Goal: Task Accomplishment & Management: Complete application form

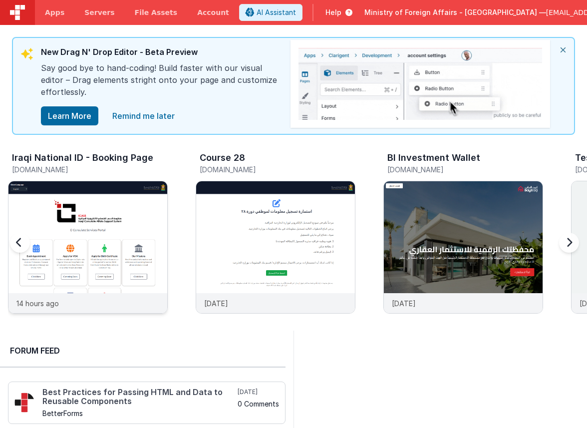
click at [135, 216] on img at bounding box center [87, 260] width 159 height 159
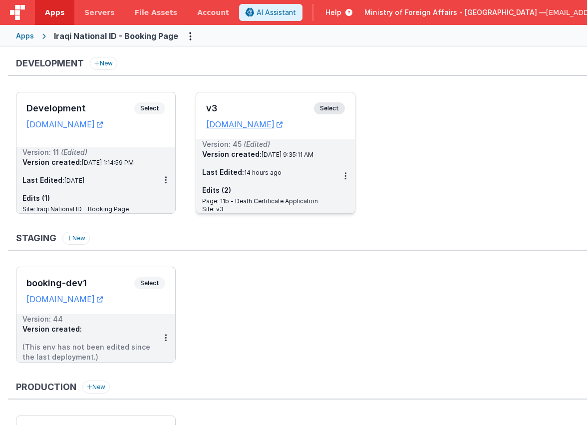
click at [325, 111] on span "Select" at bounding box center [329, 108] width 31 height 12
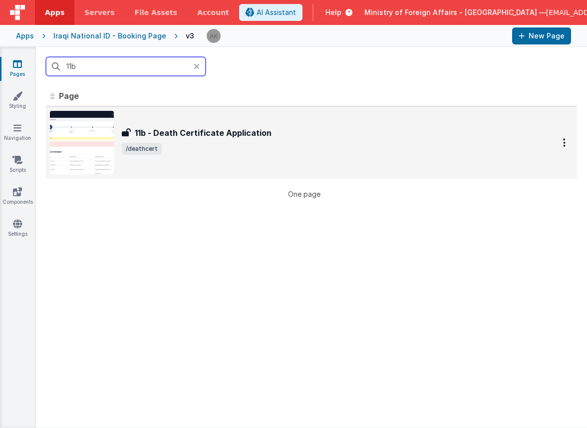
type input "11b"
click at [84, 146] on img at bounding box center [82, 143] width 64 height 64
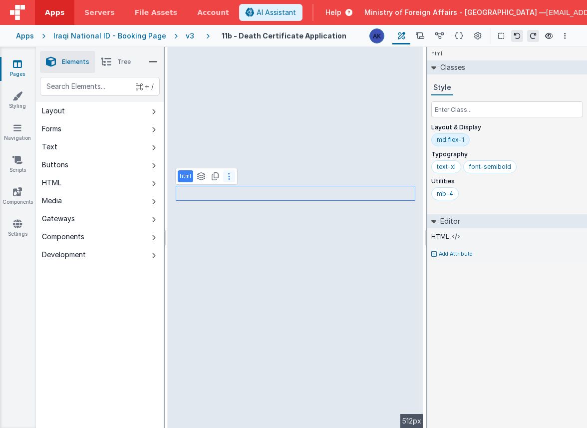
click at [231, 175] on button at bounding box center [229, 176] width 12 height 12
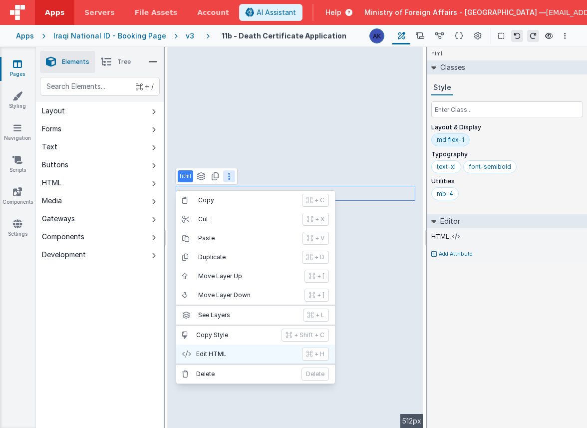
click at [225, 349] on button "Edit HTML + H" at bounding box center [255, 354] width 159 height 19
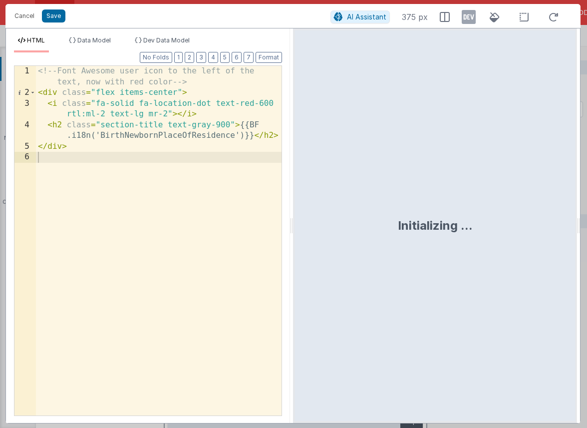
click at [178, 137] on div "<!-- Font Awesome user icon to the left of the text, now with red color --> < d…" at bounding box center [159, 257] width 246 height 382
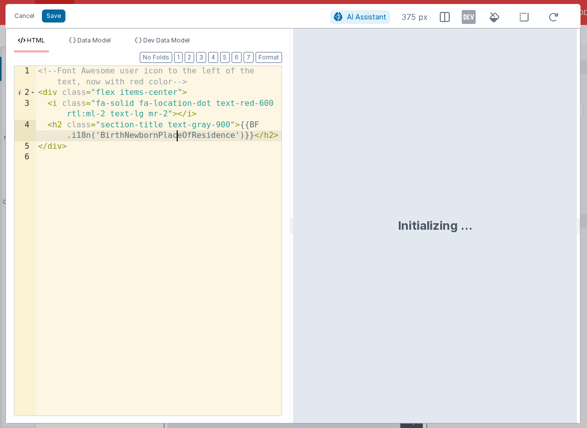
click at [178, 137] on div "<!-- Font Awesome user icon to the left of the text, now with red color --> < d…" at bounding box center [159, 257] width 246 height 382
click at [55, 18] on button "Save" at bounding box center [53, 15] width 23 height 13
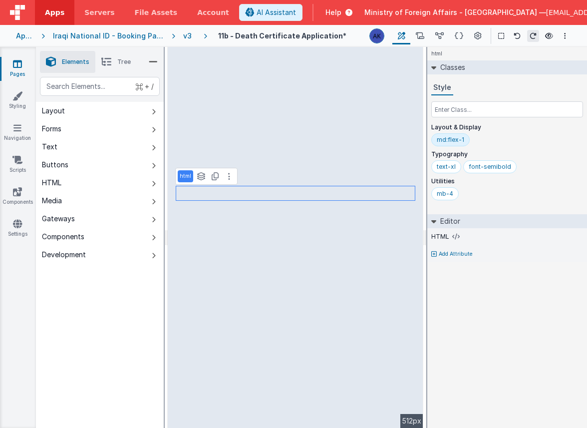
select select "regexp"
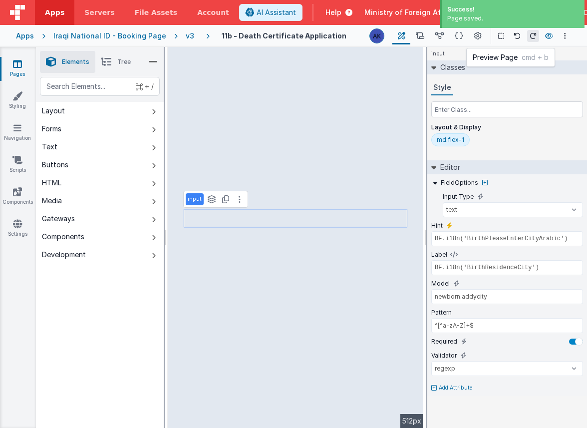
click at [552, 35] on icon at bounding box center [549, 35] width 8 height 7
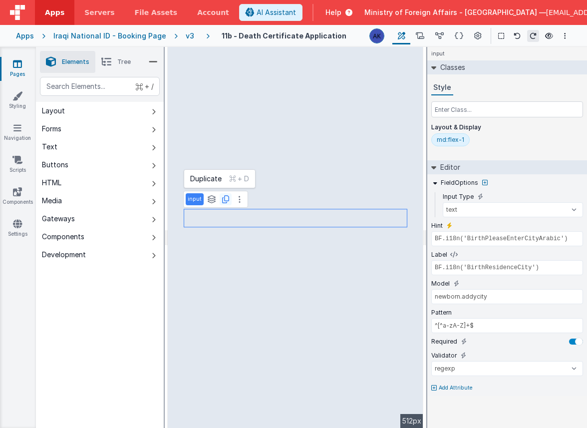
click at [227, 199] on icon at bounding box center [225, 199] width 7 height 8
type input "app.i18n.langSelected == 'ar' || app.i18n.langSelected == 'kr' ? 'name_ar' : 'n…"
select select "required"
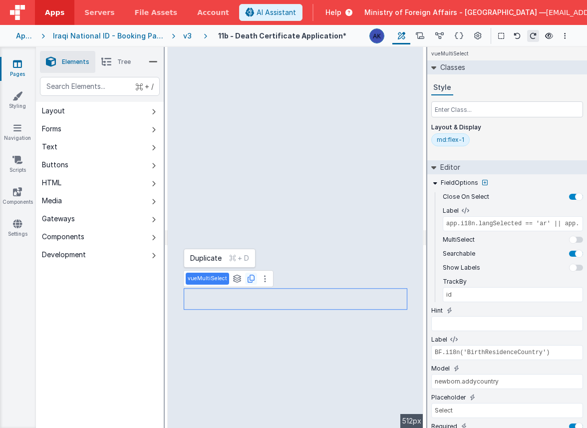
click at [251, 279] on icon at bounding box center [251, 279] width 7 height 8
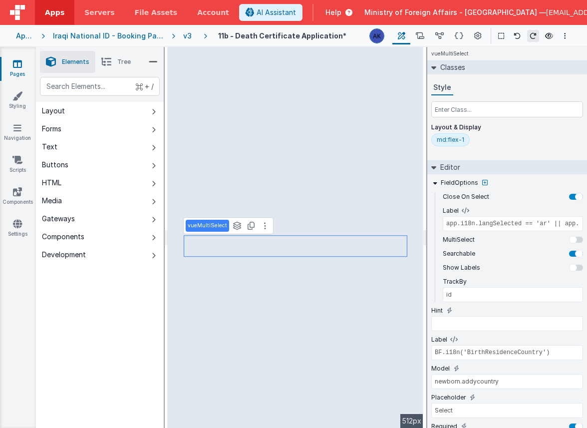
type input "BF.i18n('BirthPleaseEnterCityArabic')"
select select "regexp"
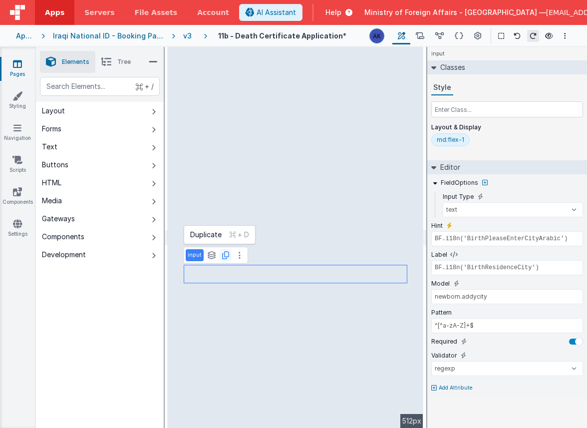
click at [226, 255] on icon at bounding box center [225, 255] width 7 height 8
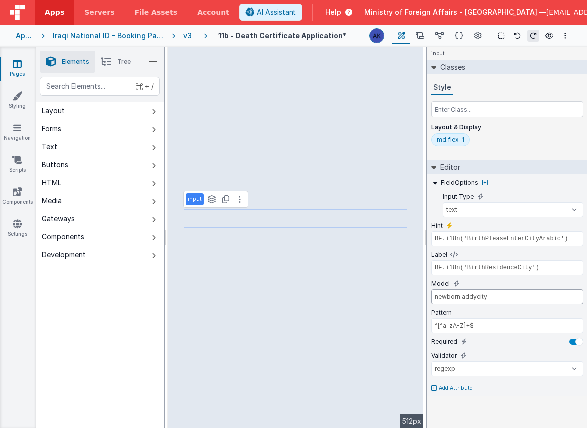
click at [447, 298] on input "newborn.addycity" at bounding box center [507, 296] width 152 height 15
click at [480, 295] on input "informer.addycity" at bounding box center [507, 296] width 152 height 15
type input "informer.name"
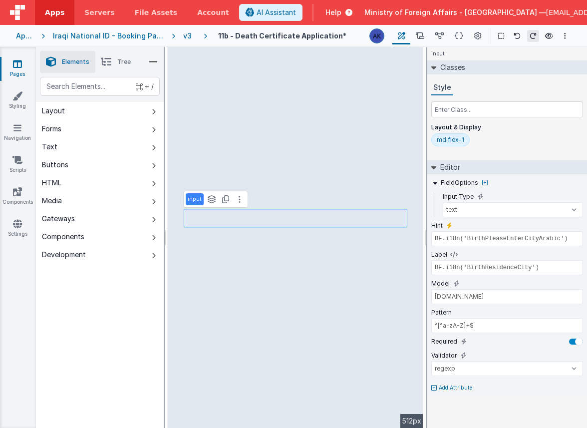
type input "app.i18n.langSelected == 'ar' || app.i18n.langSelected == 'kr' ? 'name_ar' : 'n…"
select select "required"
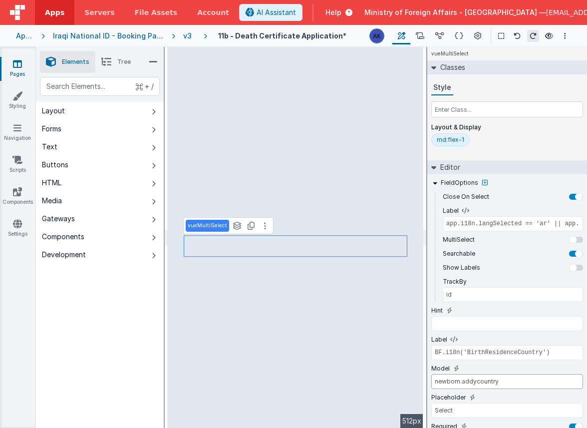
click at [449, 382] on input "newborn.addycountry" at bounding box center [507, 381] width 152 height 15
click at [485, 381] on input "informer.addycountry" at bounding box center [507, 381] width 152 height 15
type input "informer.relation"
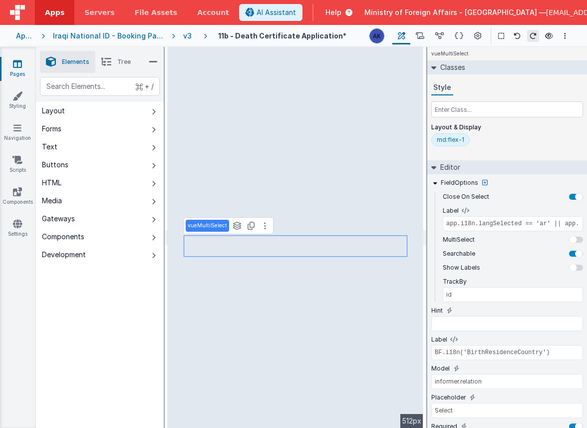
type input "BF.i18n('BirthPleaseEnterCityArabic')"
select select "regexp"
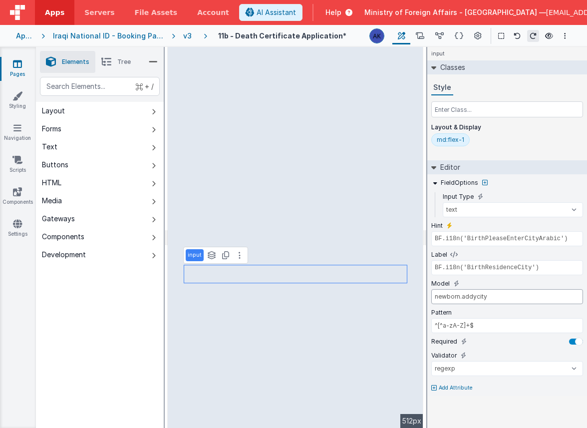
click at [449, 296] on input "newborn.addycity" at bounding box center [507, 296] width 152 height 15
click at [480, 298] on input "informer.addycity" at bounding box center [507, 296] width 152 height 15
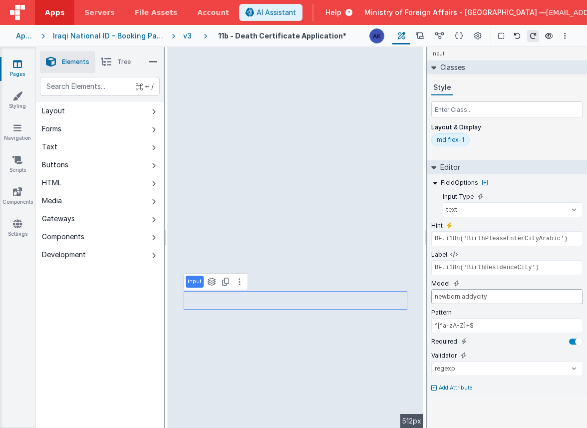
click at [445, 296] on input "newborn.addycity" at bounding box center [507, 296] width 152 height 15
type input "informer.addycity"
type input "BF.i18n('BirthPleaseEnterProvinceArabic')"
type input "BF.i18n('BirthResidenceProvinceState')"
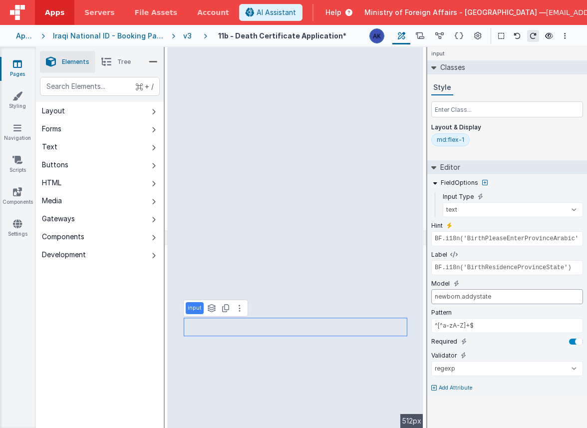
click at [446, 300] on input "newborn.addystate" at bounding box center [507, 296] width 152 height 15
type input "informer.addystate"
type input "app.i18n.langSelected == 'ar' || app.i18n.langSelected == 'kr' ? 'name_ar' : 'n…"
select select "required"
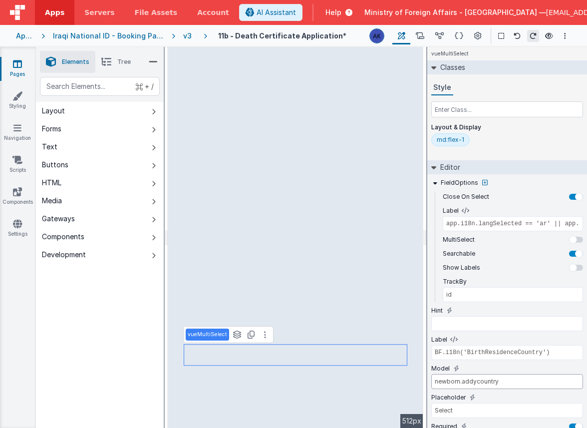
click at [444, 379] on input "newborn.addycountry" at bounding box center [507, 381] width 152 height 15
type input "informer.addycountry"
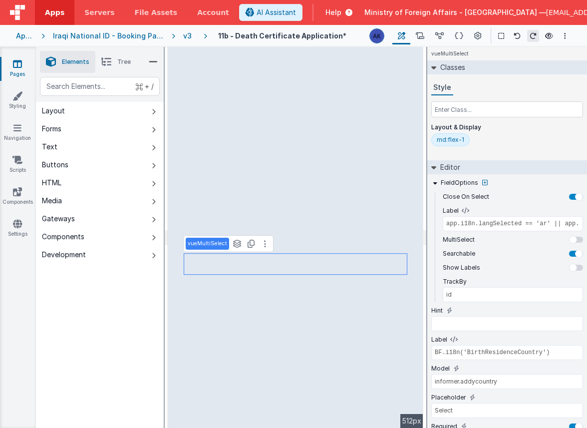
select select "email"
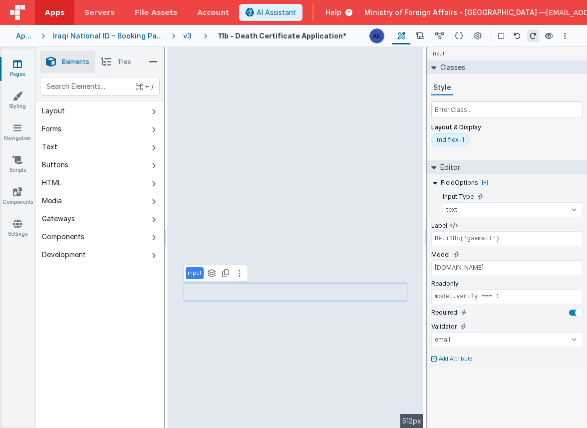
type input "BF.i18n('gsphoneno')"
type input "newborn.phoneno"
select select "string"
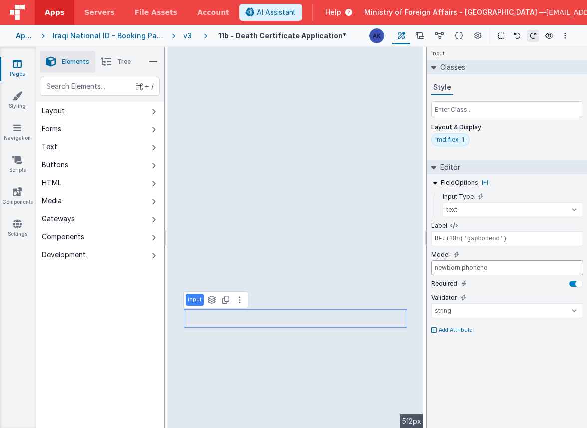
click at [452, 264] on input "newborn.phoneno" at bounding box center [507, 267] width 152 height 15
type input "informer.phoneno"
type input "BF.i18n('BirthPleaseEnterCityArabic')"
type input "BF.i18n('BirthResidenceCity')"
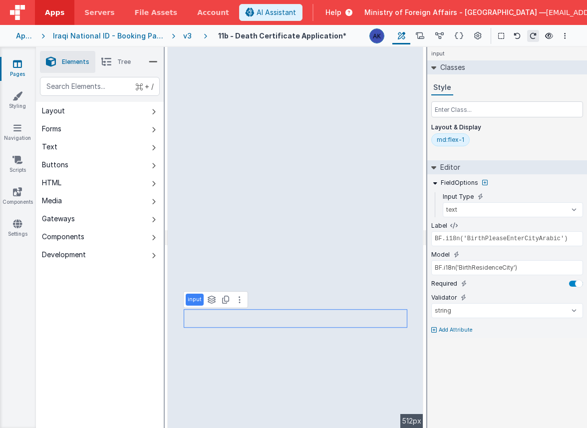
select select "regexp"
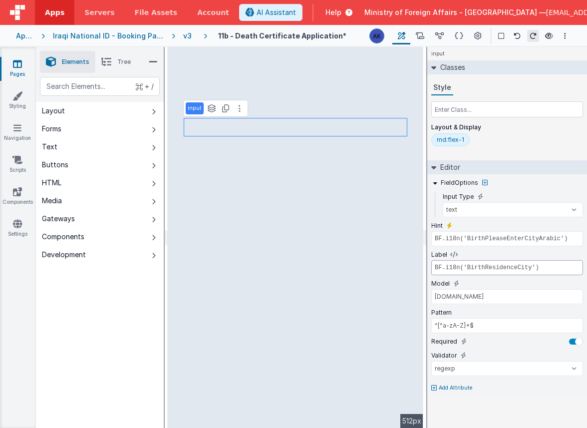
click at [519, 269] on input "BF.i18n('BirthResidenceCity')" at bounding box center [507, 267] width 152 height 15
paste input "DeathInformerName"
type input "BF.i18n('DeathInformerName')"
select select "required"
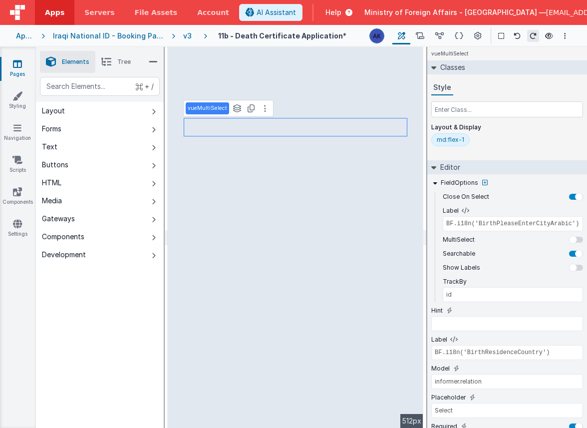
type input "app.i18n.langSelected == 'ar' || app.i18n.langSelected == 'kr' ? 'name_ar' : 'n…"
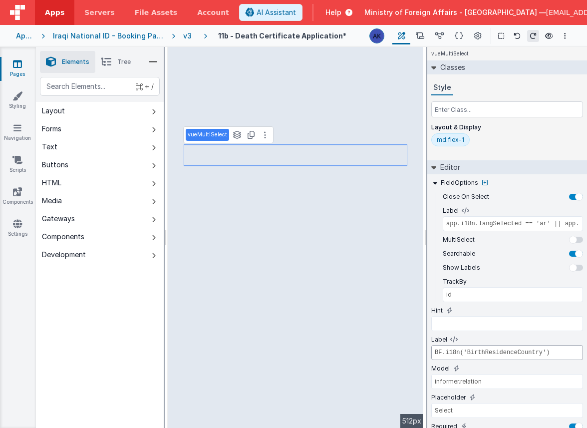
click at [512, 355] on input "BF.i18n('BirthResidenceCountry')" at bounding box center [507, 352] width 152 height 15
paste input "DeathInformerRelation"
type input "BF.i18n('DeathInformerRelation')"
type input "BF.i18n('BirthPleaseEnterCityArabic')"
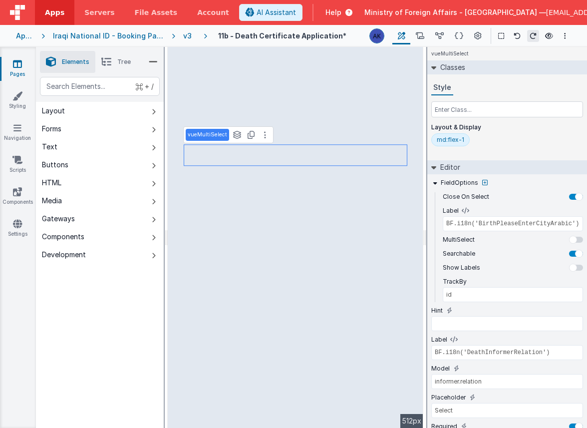
select select "regexp"
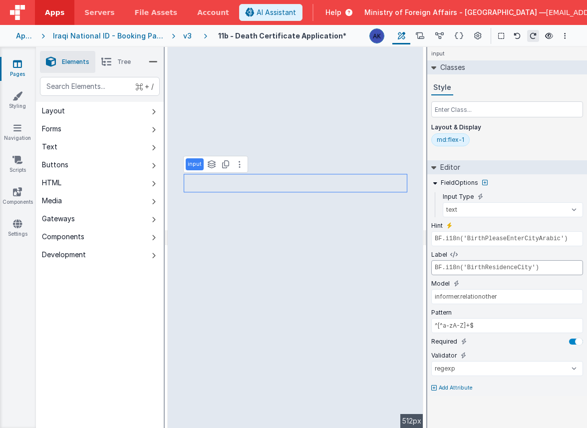
click at [504, 268] on input "BF.i18n('BirthResidenceCity')" at bounding box center [507, 267] width 152 height 15
paste input "DeathInformerRelationState"
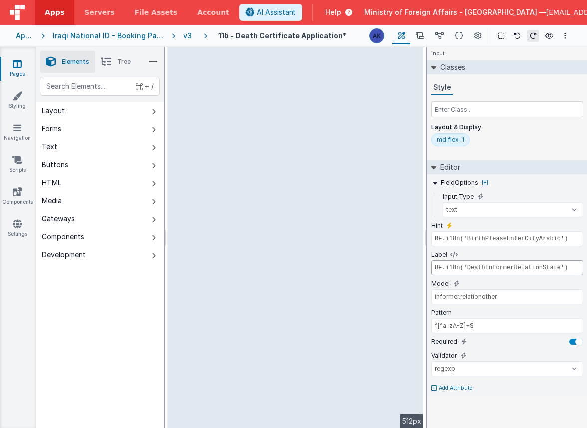
type input "BF.i18n('DeathInformerRelationState')"
type input "BF.i18n('BirthEnterFirstNameArabic')"
type input "BF.i18n('DeadMotherFirstName')"
type input "dead.grandname"
click at [123, 62] on span "Tree" at bounding box center [123, 62] width 13 height 8
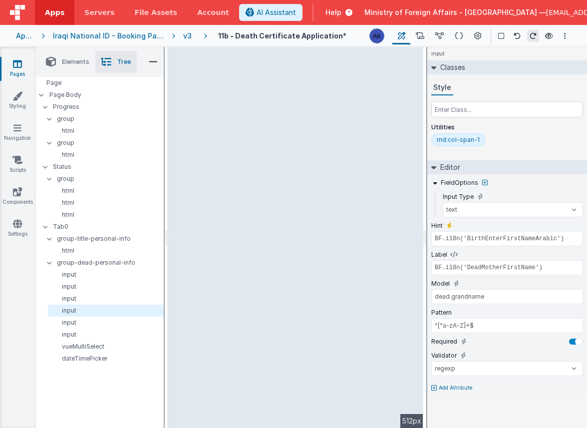
click at [80, 426] on p "vueMultiSelect" at bounding box center [107, 430] width 111 height 8
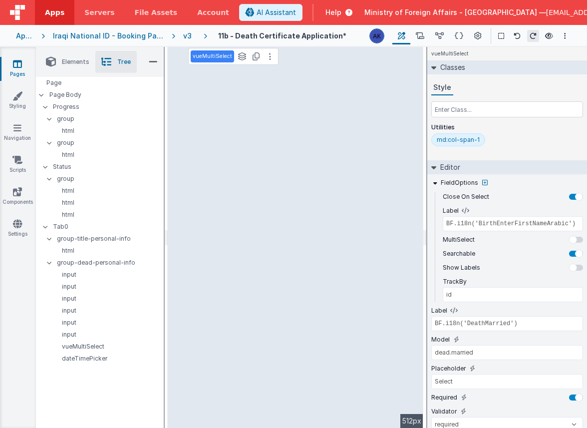
type input "BF.i18n('DeathPleaseEnterinArabic')"
select select "regexp"
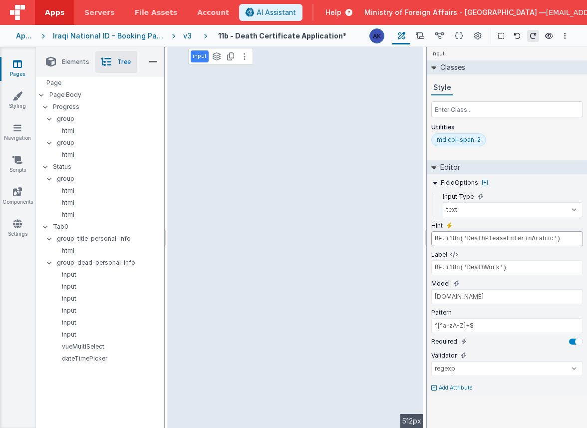
click at [508, 236] on input "BF.i18n('DeathPleaseEnterinArabic')" at bounding box center [507, 238] width 152 height 15
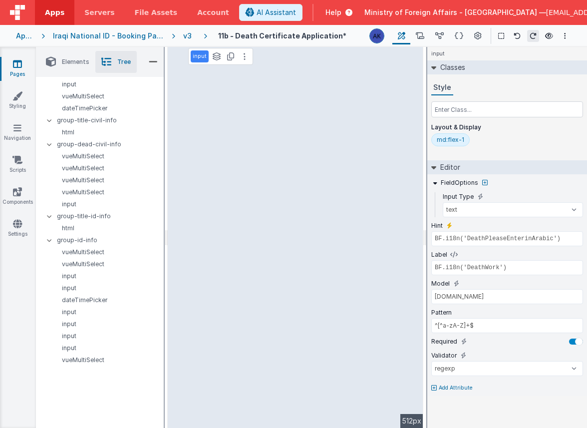
type input "BF.i18n('BirthPleaseEnterCityArabic')"
type input "BF.i18n('DeathInformerName')"
type input "informer.name"
click at [534, 238] on input "BF.i18n('BirthPleaseEnterCityArabic')" at bounding box center [507, 238] width 152 height 15
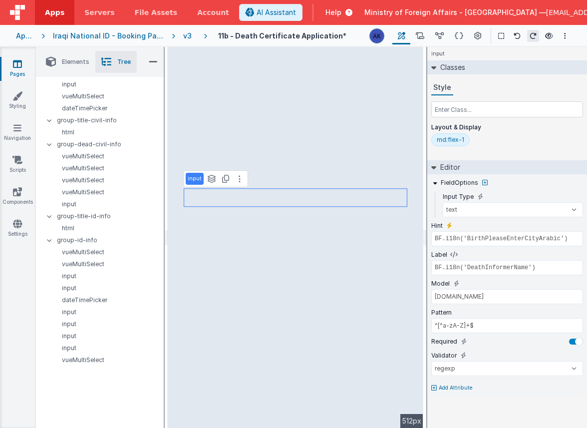
scroll to position [454, 0]
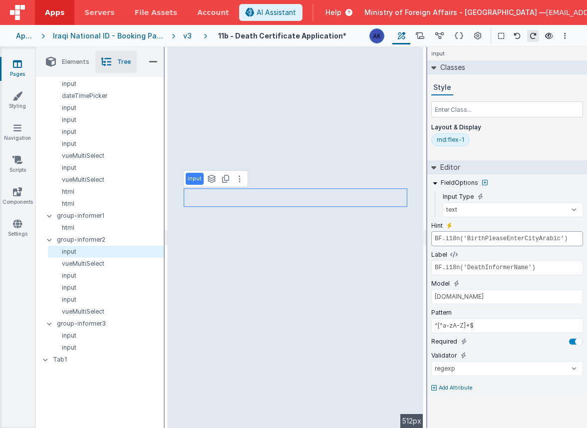
click at [534, 238] on input "BF.i18n('BirthPleaseEnterCityArabic')" at bounding box center [507, 238] width 152 height 15
paste input "DeathPleaseEnterin"
click at [98, 276] on p "input" at bounding box center [107, 276] width 111 height 8
type input "BF.i18n('BirthPleaseEnterCityArabic')"
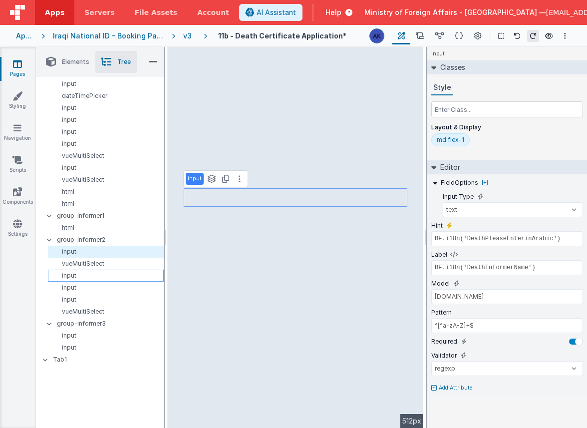
type input "BF.i18n('DeathInformerRelationState')"
type input "informer.relationother"
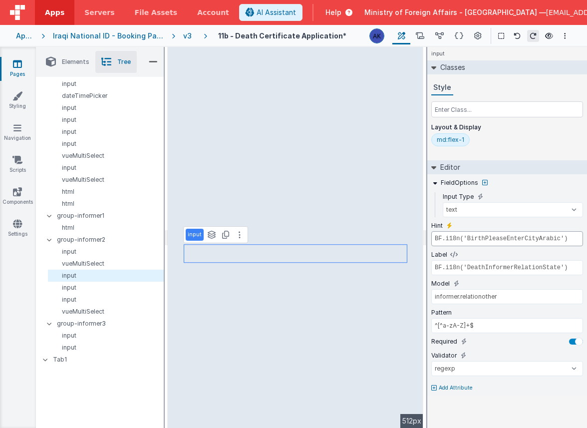
click at [526, 239] on input "BF.i18n('BirthPleaseEnterCityArabic')" at bounding box center [507, 238] width 152 height 15
paste input "DeathPleaseEnterin"
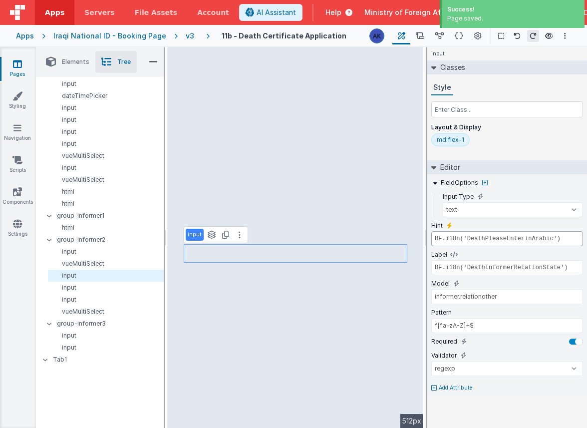
type input "BF.i18n('DeathPleaseEnterinArabic')"
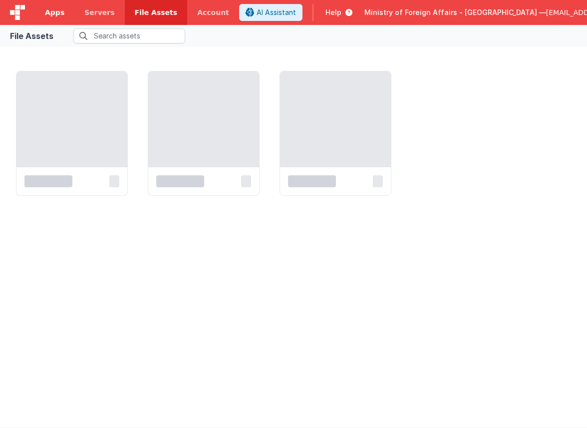
click at [60, 14] on span "Apps" at bounding box center [54, 12] width 19 height 10
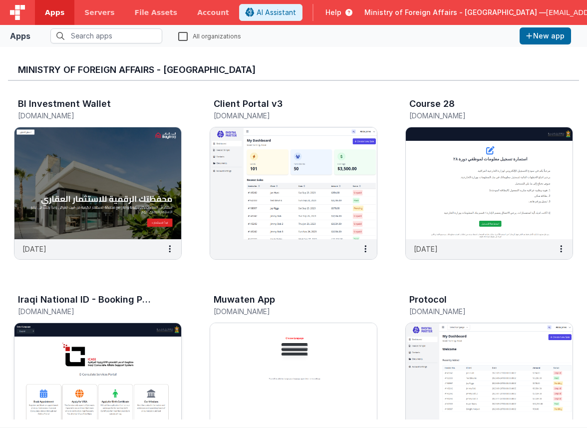
click at [152, 355] on img at bounding box center [97, 379] width 167 height 112
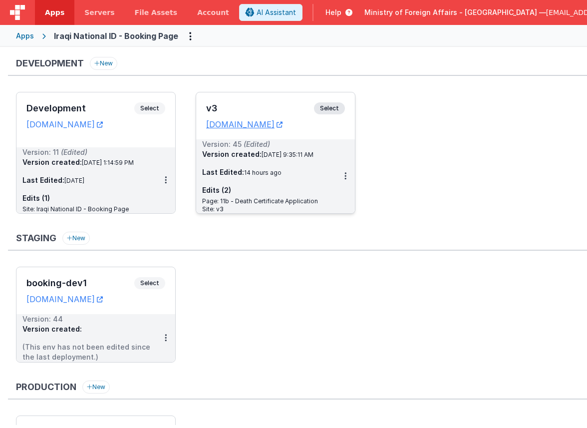
click at [333, 108] on span "Select" at bounding box center [329, 108] width 31 height 12
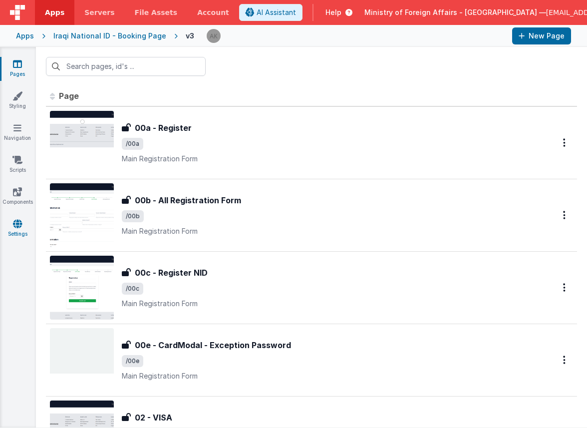
click at [23, 226] on link "Settings" at bounding box center [18, 229] width 36 height 20
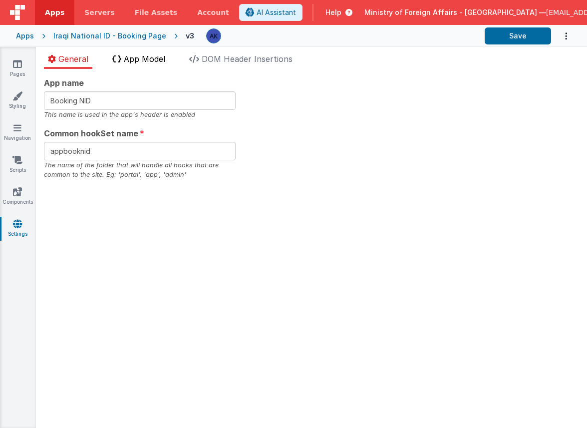
click at [150, 56] on span "App Model" at bounding box center [144, 59] width 41 height 10
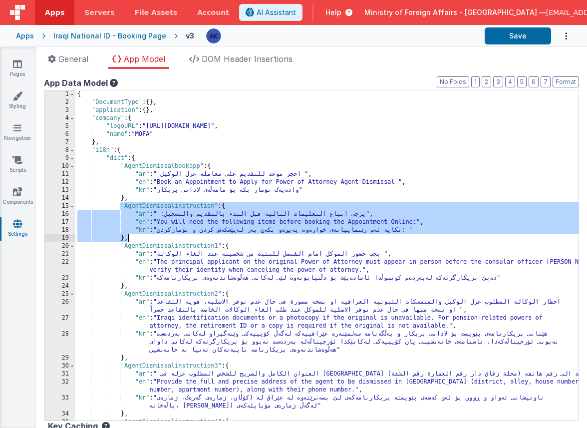
drag, startPoint x: 121, startPoint y: 205, endPoint x: 138, endPoint y: 239, distance: 38.2
click at [138, 239] on div "{ "DocumentType" : { } , "application" : { } , "company" : { "logoURL" : "[URL]…" at bounding box center [326, 263] width 503 height 346
click at [133, 240] on div "{ "DocumentType" : { } , "application" : { } , "company" : { "logoURL" : "[URL]…" at bounding box center [326, 263] width 503 height 346
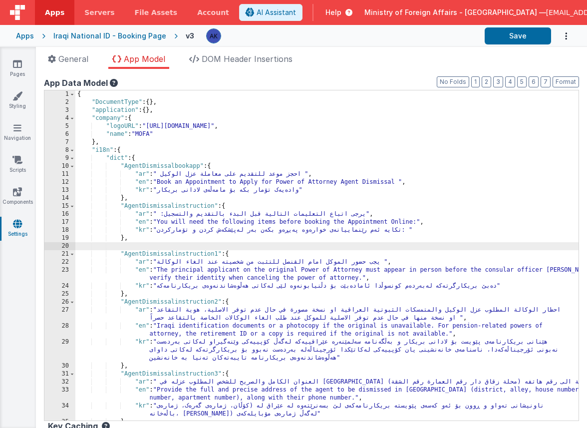
paste textarea
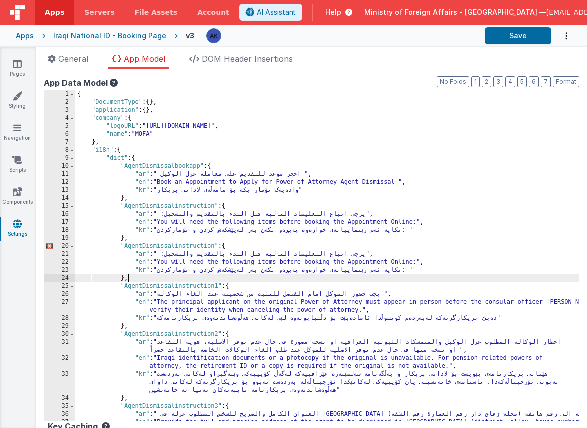
click at [177, 246] on div "{ "DocumentType" : { } , "application" : { } , "company" : { "logoURL" : "[URL]…" at bounding box center [326, 267] width 503 height 354
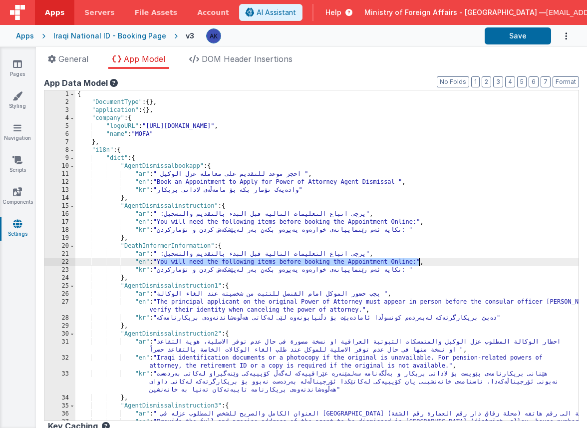
drag, startPoint x: 161, startPoint y: 264, endPoint x: 417, endPoint y: 264, distance: 256.7
click at [417, 264] on div "{ "DocumentType" : { } , "application" : { } , "company" : { "logoURL" : "[URL]…" at bounding box center [326, 267] width 503 height 354
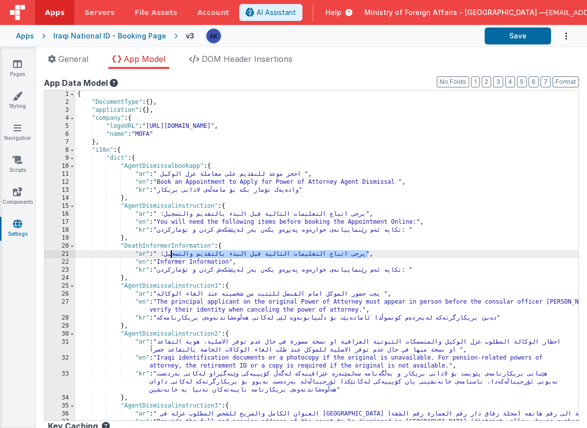
click at [170, 255] on div "{ "DocumentType" : { } , "application" : { } , "company" : { "logoURL" : "[URL]…" at bounding box center [326, 267] width 503 height 354
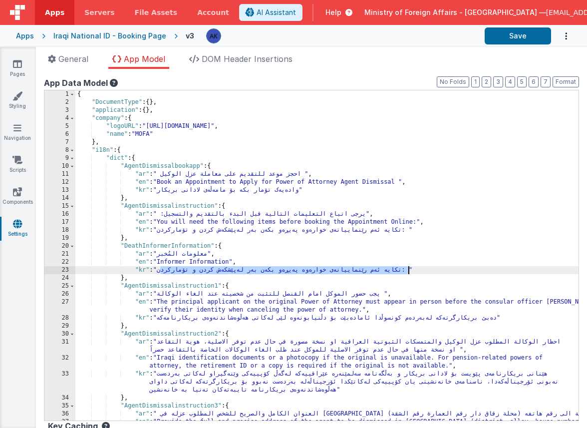
drag, startPoint x: 161, startPoint y: 273, endPoint x: 410, endPoint y: 270, distance: 249.2
click at [410, 270] on div "{ "DocumentType" : { } , "application" : { } , "company" : { "logoURL" : "[URL]…" at bounding box center [326, 267] width 503 height 354
click at [160, 244] on div "{ "DocumentType" : { } , "application" : { } , "company" : { "logoURL" : "[URL]…" at bounding box center [326, 267] width 503 height 354
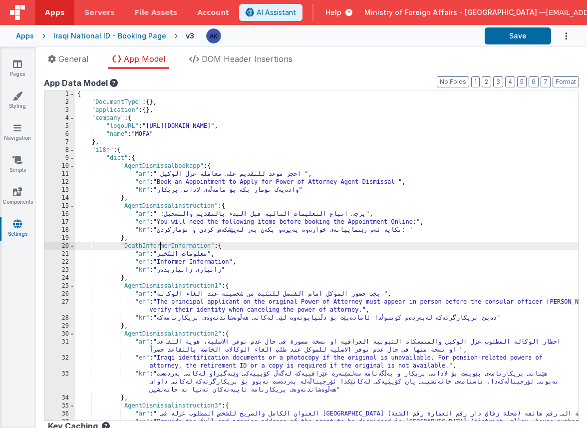
click at [160, 244] on div "{ "DocumentType" : { } , "application" : { } , "company" : { "logoURL" : "[URL]…" at bounding box center [326, 267] width 503 height 354
click at [121, 244] on div "{ "DocumentType" : { } , "application" : { } , "company" : { "logoURL" : "[URL]…" at bounding box center [326, 267] width 503 height 354
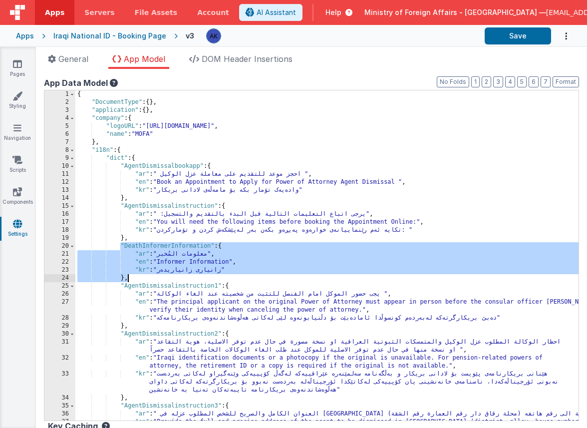
drag, startPoint x: 121, startPoint y: 244, endPoint x: 243, endPoint y: 278, distance: 126.6
click at [243, 278] on div "{ "DocumentType" : { } , "application" : { } , "company" : { "logoURL" : "[URL]…" at bounding box center [326, 267] width 503 height 354
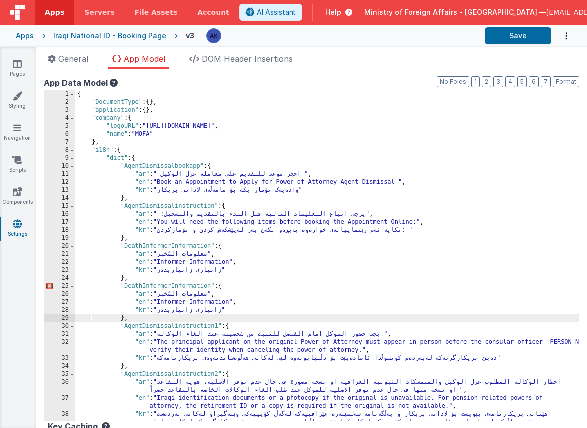
click at [182, 286] on div "{ "DocumentType" : { } , "application" : { } , "company" : { "logoURL" : "[URL]…" at bounding box center [326, 271] width 503 height 362
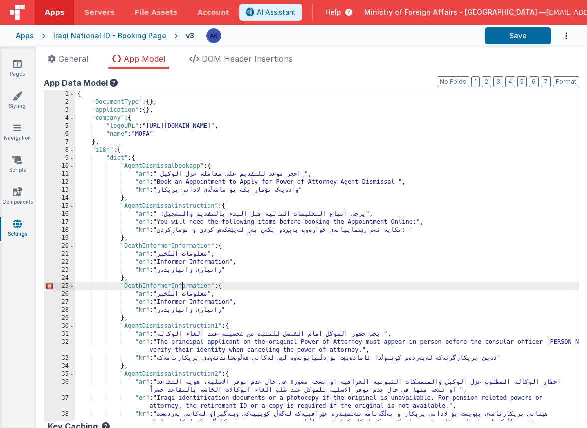
click at [182, 286] on div "{ "DocumentType" : { } , "application" : { } , "company" : { "logoURL" : "[URL]…" at bounding box center [326, 271] width 503 height 362
click at [207, 305] on div "{ "DocumentType" : { } , "application" : { } , "company" : { "logoURL" : "[URL]…" at bounding box center [326, 271] width 503 height 362
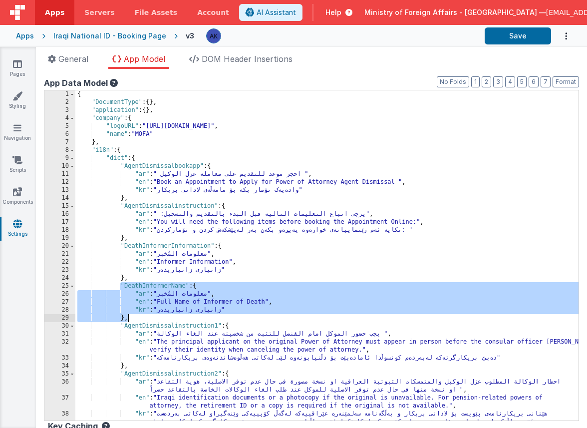
drag, startPoint x: 121, startPoint y: 284, endPoint x: 143, endPoint y: 316, distance: 38.8
click at [143, 316] on div "{ "DocumentType" : { } , "application" : { } , "company" : { "logoURL" : "[URL]…" at bounding box center [326, 271] width 503 height 362
click at [140, 318] on div "{ "DocumentType" : { } , "application" : { } , "company" : { "logoURL" : "[URL]…" at bounding box center [326, 271] width 503 height 362
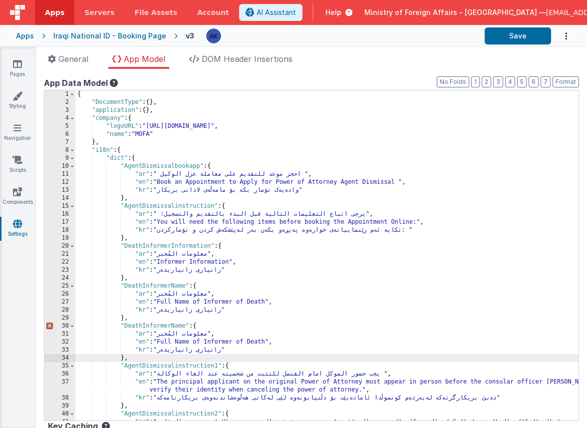
click at [182, 330] on div "{ "DocumentType" : { } , "application" : { } , "company" : { "logoURL" : "[URL]…" at bounding box center [326, 267] width 503 height 354
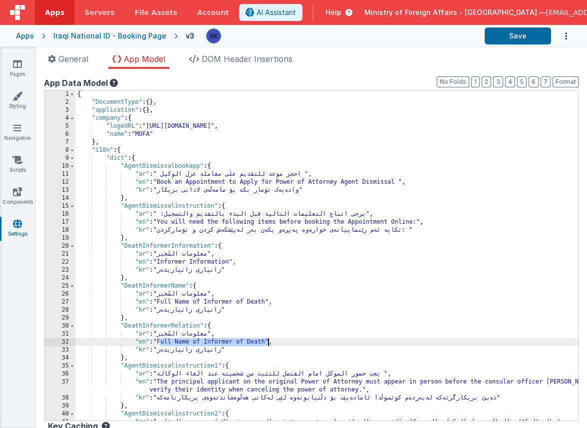
drag, startPoint x: 161, startPoint y: 342, endPoint x: 268, endPoint y: 340, distance: 106.9
click at [268, 340] on div "{ "DocumentType" : { } , "application" : { } , "company" : { "logoURL" : "[URL]…" at bounding box center [326, 267] width 503 height 354
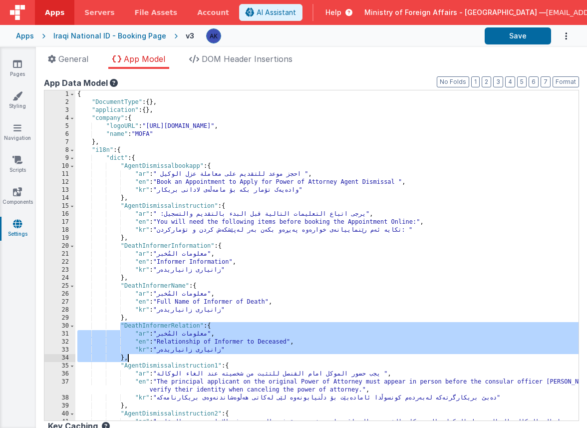
drag, startPoint x: 119, startPoint y: 326, endPoint x: 132, endPoint y: 355, distance: 31.7
click at [132, 355] on div "{ "DocumentType" : { } , "application" : { } , "company" : { "logoURL" : "[URL]…" at bounding box center [326, 267] width 503 height 354
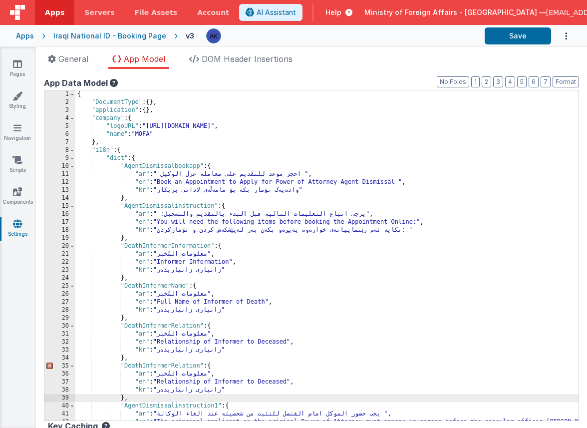
click at [199, 366] on div "{ "DocumentType" : { } , "application" : { } , "company" : { "logoURL" : "[URL]…" at bounding box center [326, 267] width 503 height 354
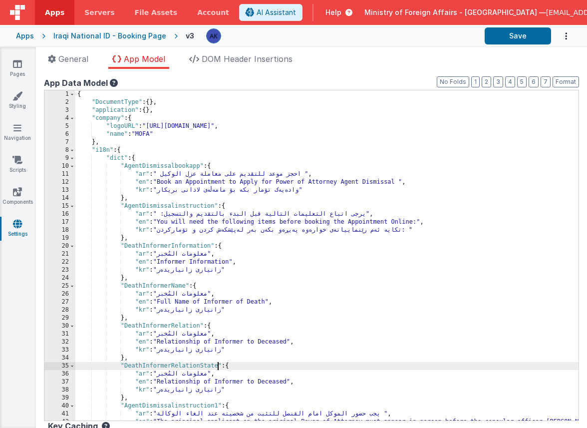
click at [162, 384] on div "{ "DocumentType" : { } , "application" : { } , "company" : { "logoURL" : "[URL]…" at bounding box center [326, 267] width 503 height 354
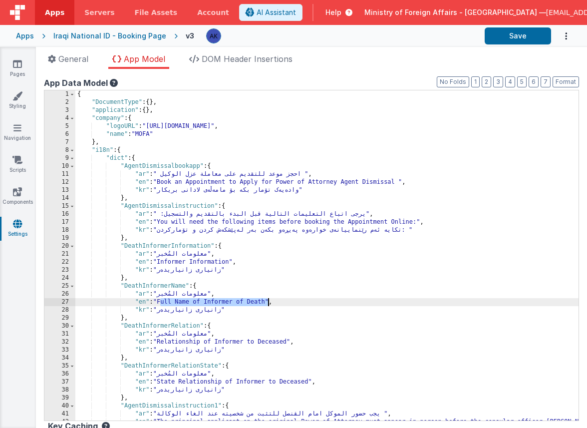
drag, startPoint x: 161, startPoint y: 302, endPoint x: 269, endPoint y: 302, distance: 107.9
click at [269, 302] on div "{ "DocumentType" : { } , "application" : { } , "company" : { "logoURL" : "[URL]…" at bounding box center [326, 267] width 503 height 354
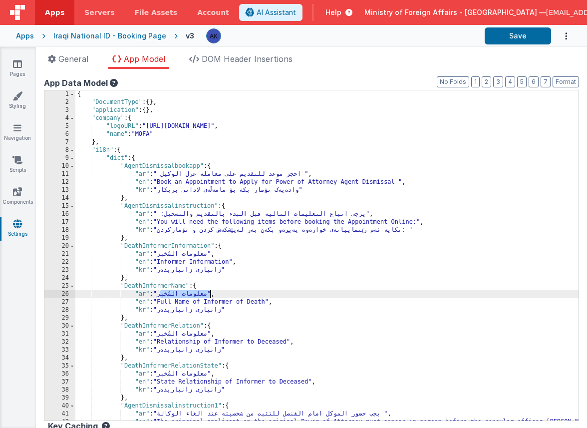
drag, startPoint x: 161, startPoint y: 293, endPoint x: 211, endPoint y: 295, distance: 50.5
click at [211, 295] on div "{ "DocumentType" : { } , "application" : { } , "company" : { "logoURL" : "[URL]…" at bounding box center [326, 267] width 503 height 354
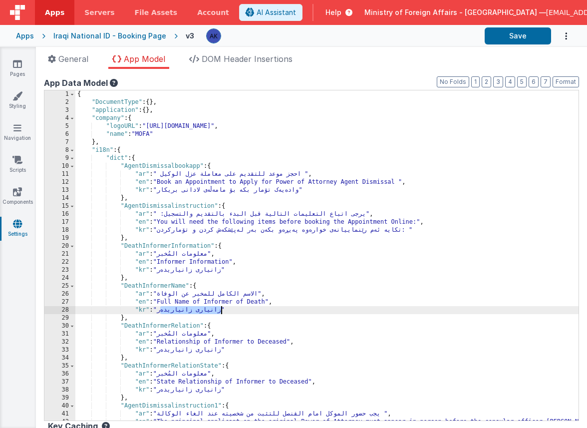
drag, startPoint x: 160, startPoint y: 313, endPoint x: 223, endPoint y: 310, distance: 62.5
click at [222, 310] on div "{ "DocumentType" : { } , "application" : { } , "company" : { "logoURL" : "[URL]…" at bounding box center [326, 267] width 503 height 354
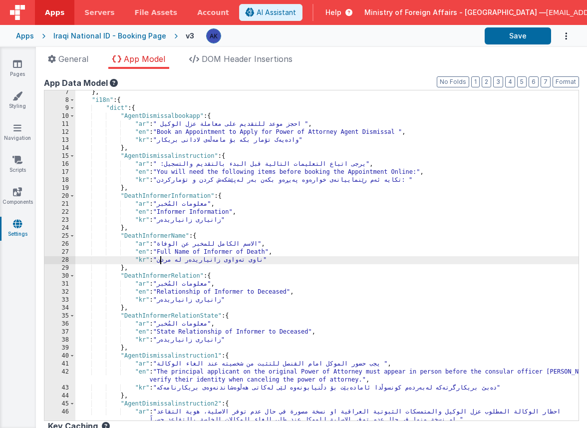
scroll to position [38, 0]
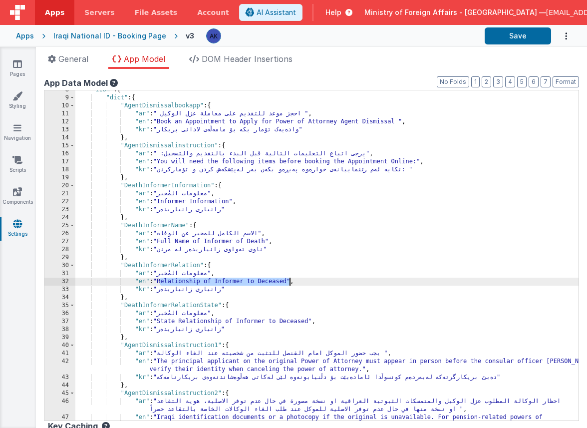
drag, startPoint x: 161, startPoint y: 281, endPoint x: 289, endPoint y: 282, distance: 128.3
click at [289, 282] on div ""i18n" : { "dict" : { "AgentDismissalbookapp" : { "ar" : " احجز موعد للتقديم عل…" at bounding box center [326, 263] width 503 height 354
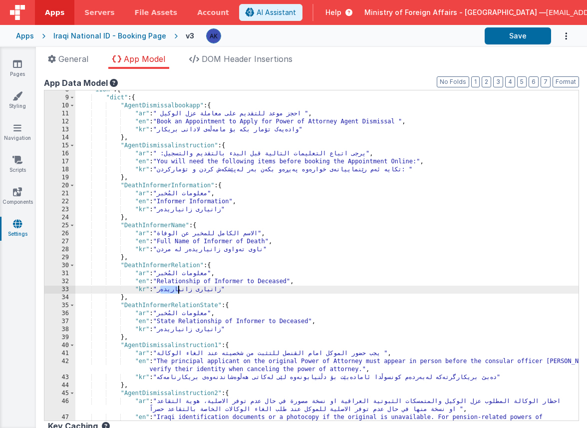
drag, startPoint x: 161, startPoint y: 292, endPoint x: 192, endPoint y: 291, distance: 31.5
click at [190, 291] on div ""i18n" : { "dict" : { "AgentDismissalbookapp" : { "ar" : " احجز موعد للتقديم عل…" at bounding box center [326, 263] width 503 height 354
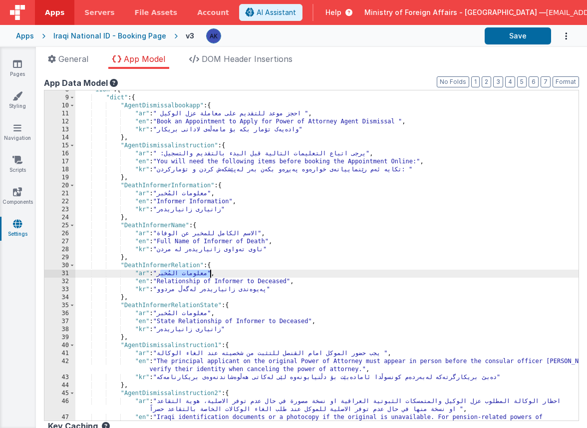
drag, startPoint x: 160, startPoint y: 274, endPoint x: 212, endPoint y: 275, distance: 51.4
click at [212, 275] on div ""i18n" : { "dict" : { "AgentDismissalbookapp" : { "ar" : " احجز موعد للتقديم عل…" at bounding box center [326, 263] width 503 height 354
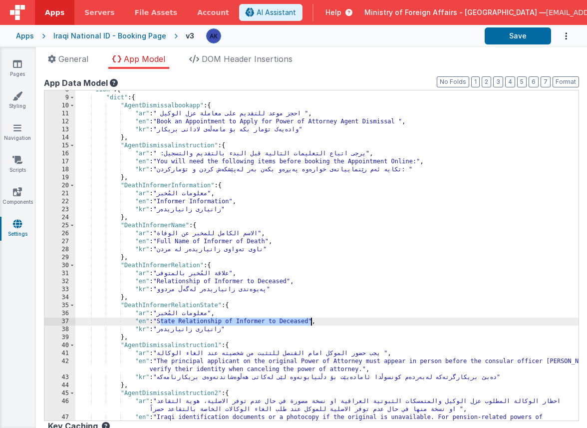
drag, startPoint x: 161, startPoint y: 322, endPoint x: 310, endPoint y: 320, distance: 149.3
click at [310, 320] on div ""i18n" : { "dict" : { "AgentDismissalbookapp" : { "ar" : " احجز موعد للتقديم عل…" at bounding box center [326, 263] width 503 height 354
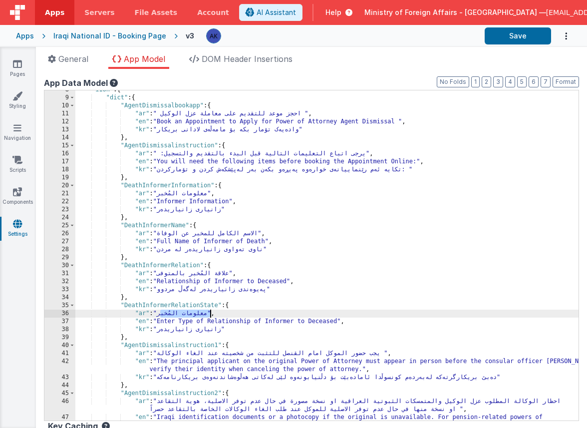
drag, startPoint x: 161, startPoint y: 314, endPoint x: 211, endPoint y: 313, distance: 49.9
click at [211, 313] on div ""i18n" : { "dict" : { "AgentDismissalbookapp" : { "ar" : " احجز موعد للتقديم عل…" at bounding box center [326, 263] width 503 height 354
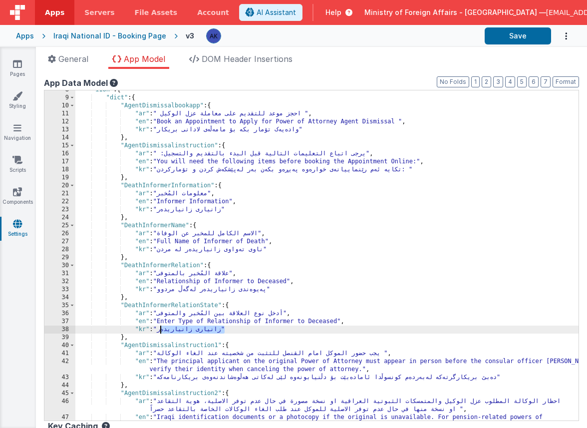
drag, startPoint x: 161, startPoint y: 330, endPoint x: 225, endPoint y: 328, distance: 64.0
click at [225, 328] on div ""i18n" : { "dict" : { "AgentDismissalbookapp" : { "ar" : " احجز موعد للتقديم عل…" at bounding box center [326, 263] width 503 height 354
click at [167, 225] on div ""i18n" : { "dict" : { "AgentDismissalbookapp" : { "ar" : " احجز موعد للتقديم عل…" at bounding box center [326, 263] width 503 height 354
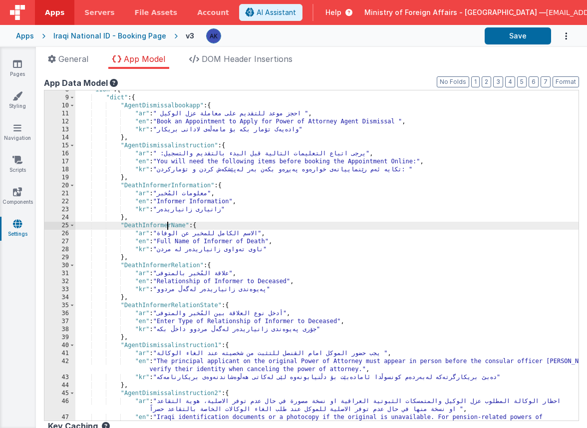
click at [167, 225] on div ""i18n" : { "dict" : { "AgentDismissalbookapp" : { "ar" : " احجز موعد للتقديم عل…" at bounding box center [326, 263] width 503 height 354
click at [181, 265] on div ""i18n" : { "dict" : { "AgentDismissalbookapp" : { "ar" : " احجز موعد للتقديم عل…" at bounding box center [326, 263] width 503 height 354
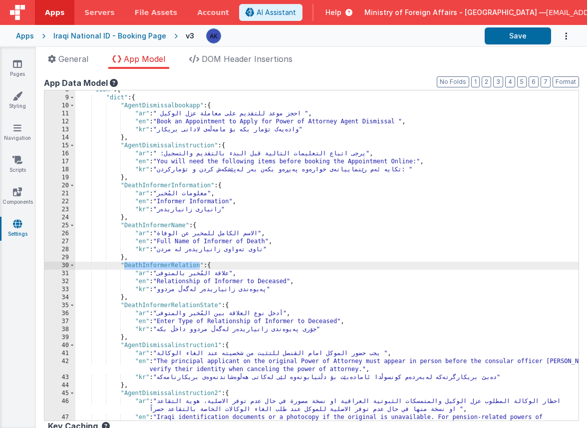
click at [198, 308] on div ""i18n" : { "dict" : { "AgentDismissalbookapp" : { "ar" : " احجز موعد للتقديم عل…" at bounding box center [326, 263] width 503 height 354
